Goal: Transaction & Acquisition: Purchase product/service

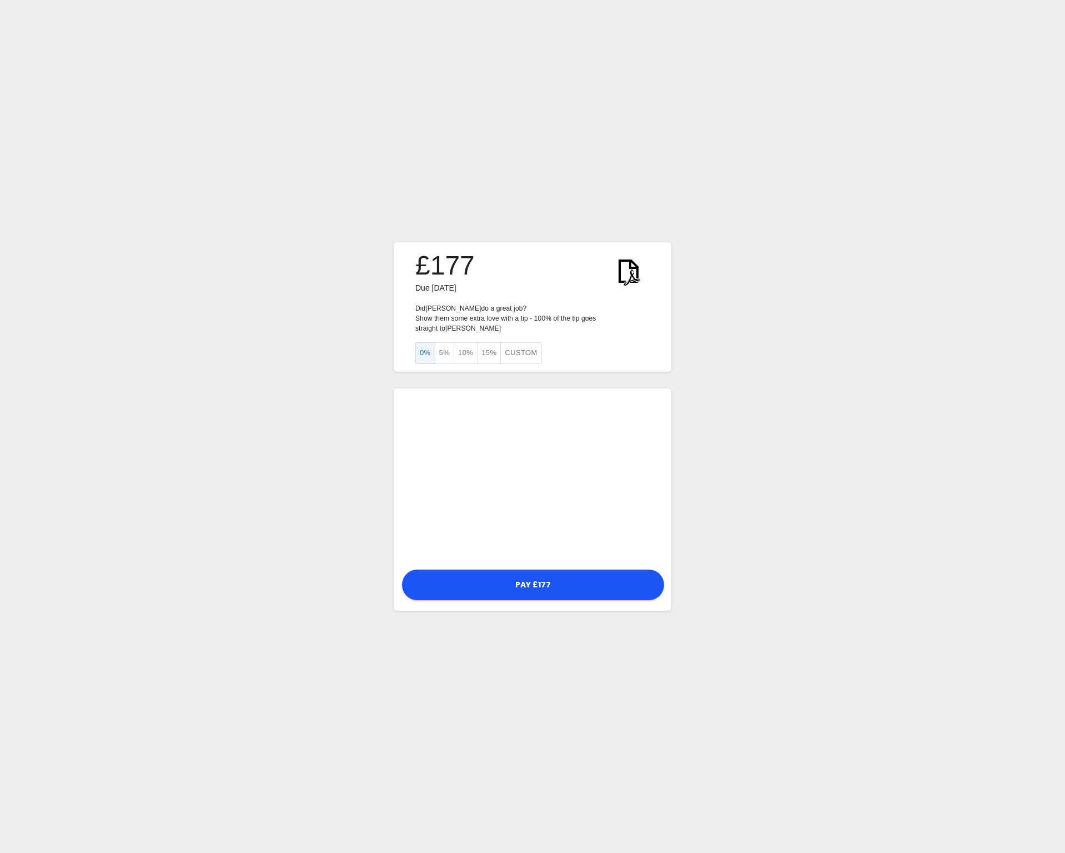
click at [444, 349] on button "5%" at bounding box center [445, 353] width 20 height 22
click at [423, 349] on button "0%" at bounding box center [426, 353] width 20 height 22
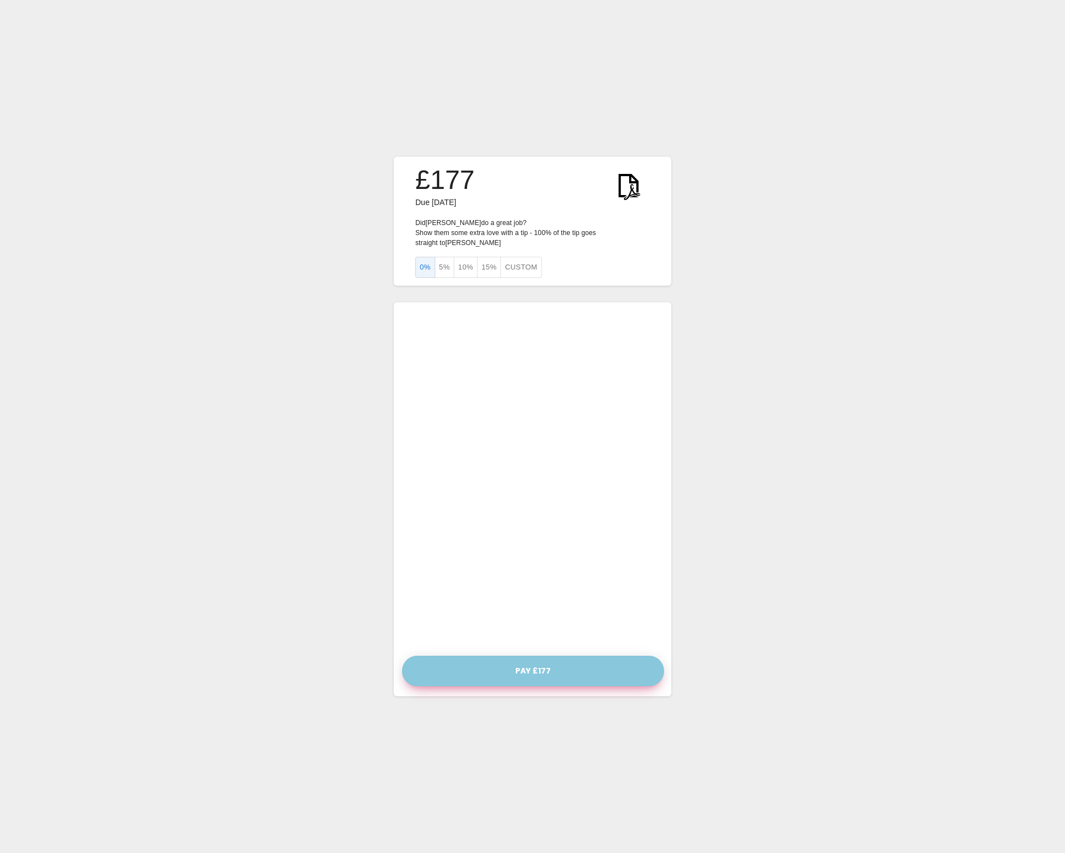
click at [501, 662] on button "Pay £177" at bounding box center [533, 670] width 262 height 31
